Goal: Task Accomplishment & Management: Manage account settings

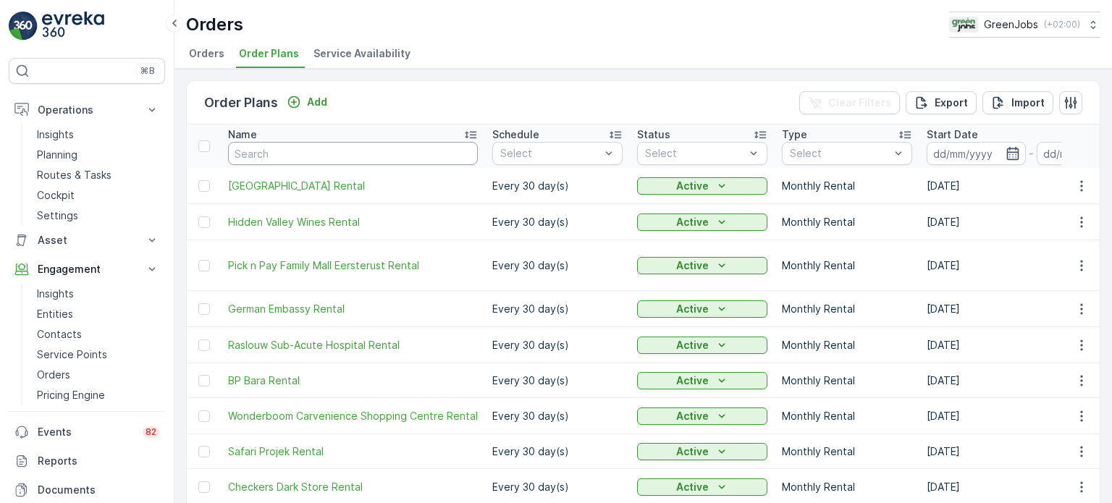
click at [273, 158] on input "text" at bounding box center [353, 153] width 250 height 23
type input "lynnwood"
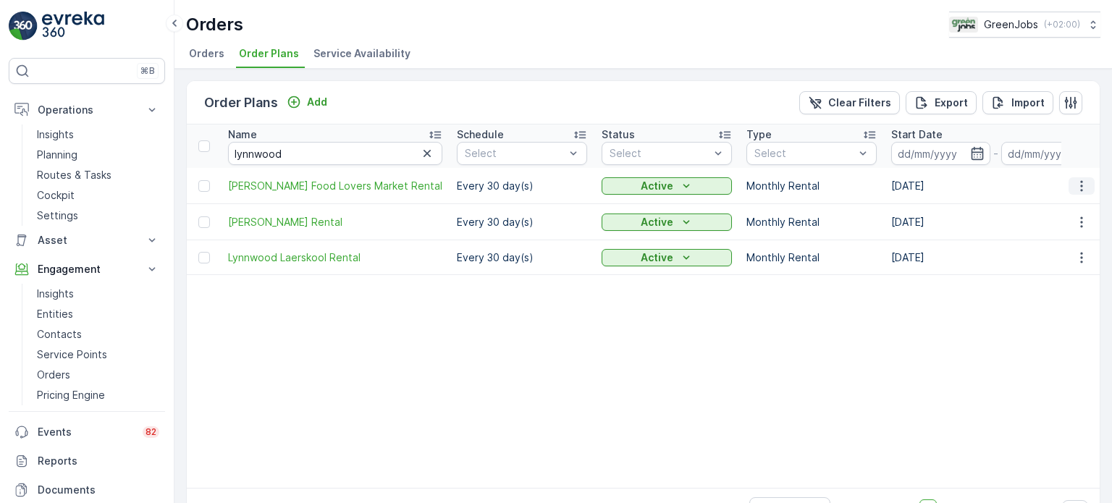
click at [1076, 188] on icon "button" at bounding box center [1081, 186] width 14 height 14
click at [1057, 225] on span "Edit Order Plan" at bounding box center [1054, 226] width 73 height 14
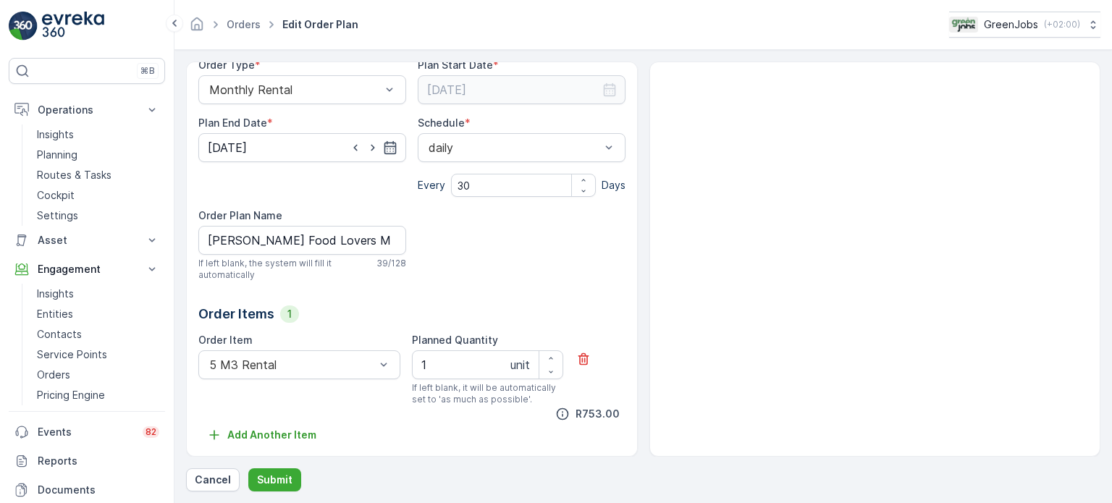
scroll to position [160, 0]
click at [228, 485] on p "Cancel" at bounding box center [213, 480] width 36 height 14
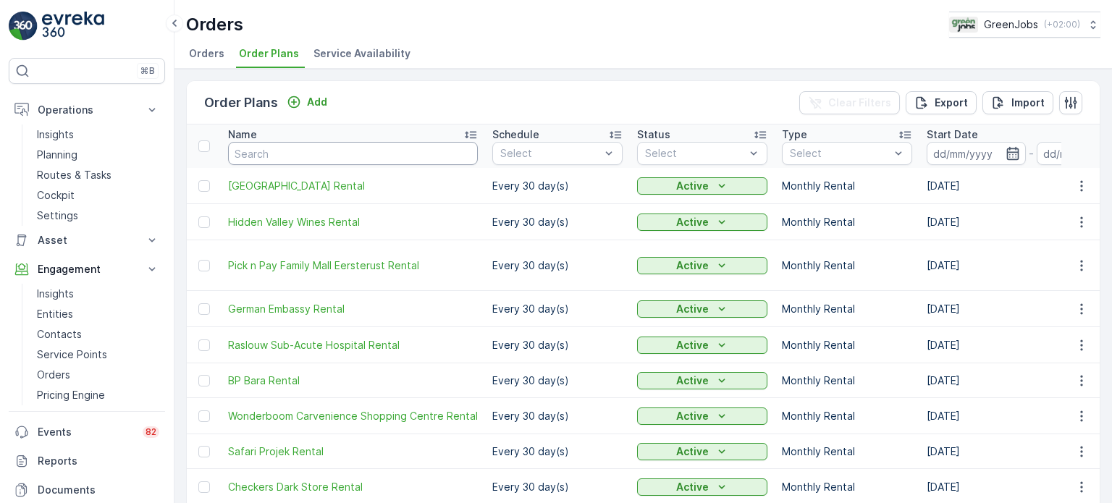
click at [316, 159] on input "text" at bounding box center [353, 153] width 250 height 23
type input "lynnwood l"
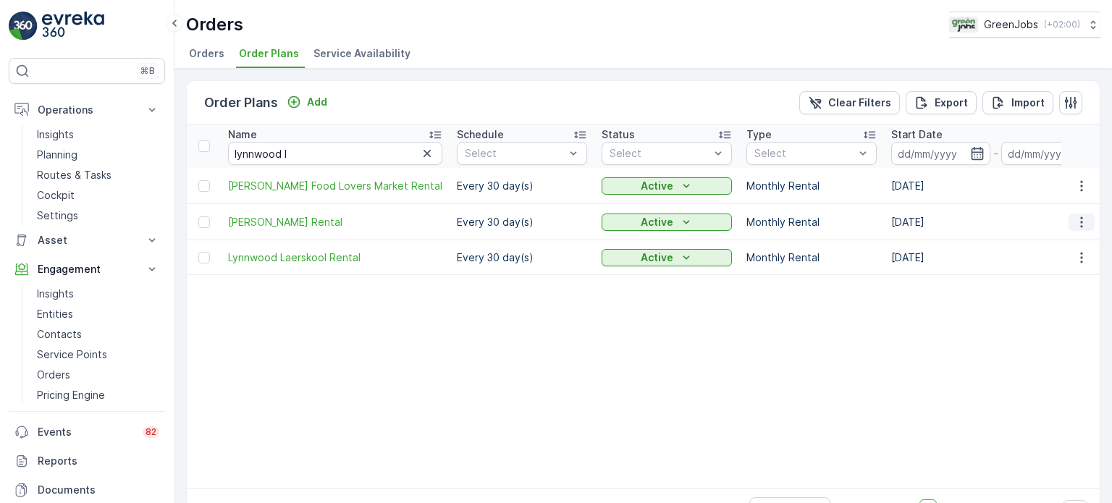
click at [1080, 220] on icon "button" at bounding box center [1081, 221] width 2 height 11
click at [1043, 260] on span "Edit Order Plan" at bounding box center [1054, 263] width 73 height 14
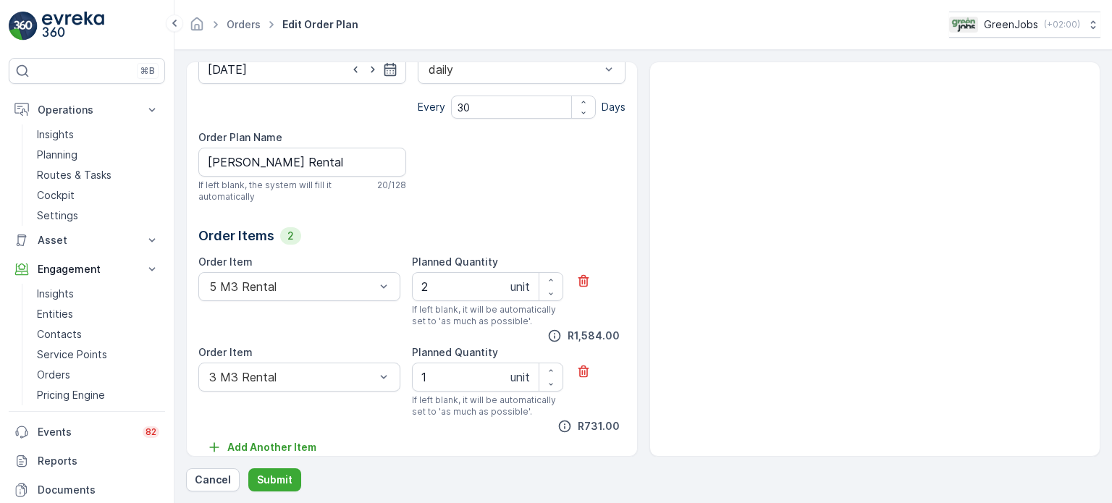
scroll to position [251, 0]
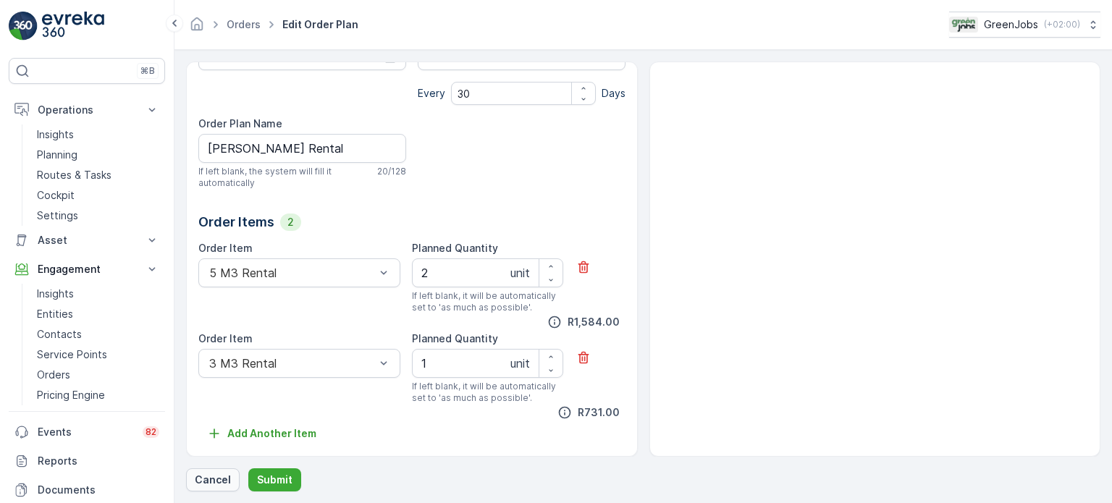
click at [220, 482] on p "Cancel" at bounding box center [213, 480] width 36 height 14
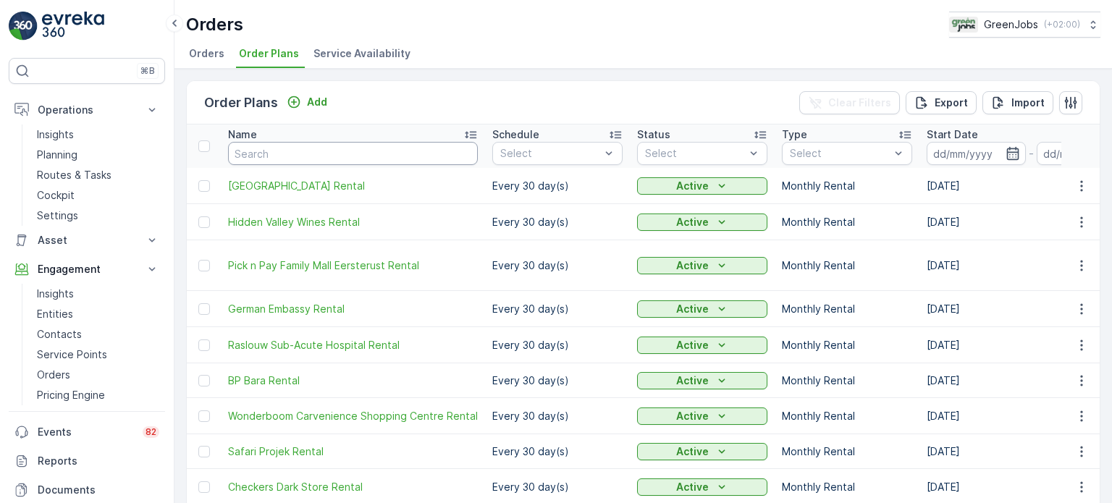
click at [302, 150] on input "text" at bounding box center [353, 153] width 250 height 23
type input "prote"
